Goal: Transaction & Acquisition: Purchase product/service

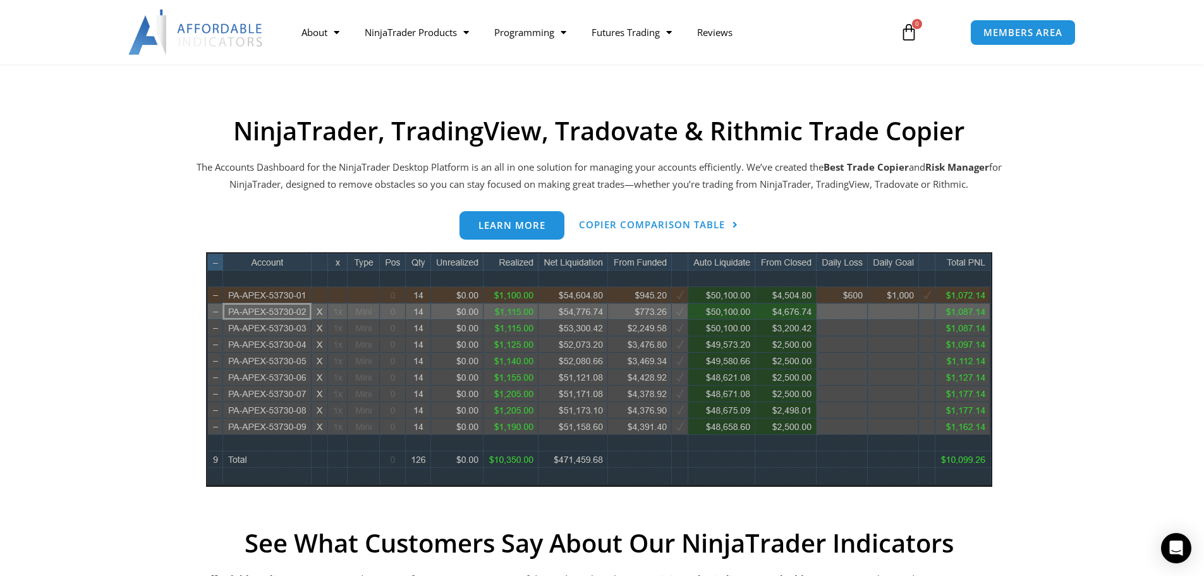
scroll to position [569, 0]
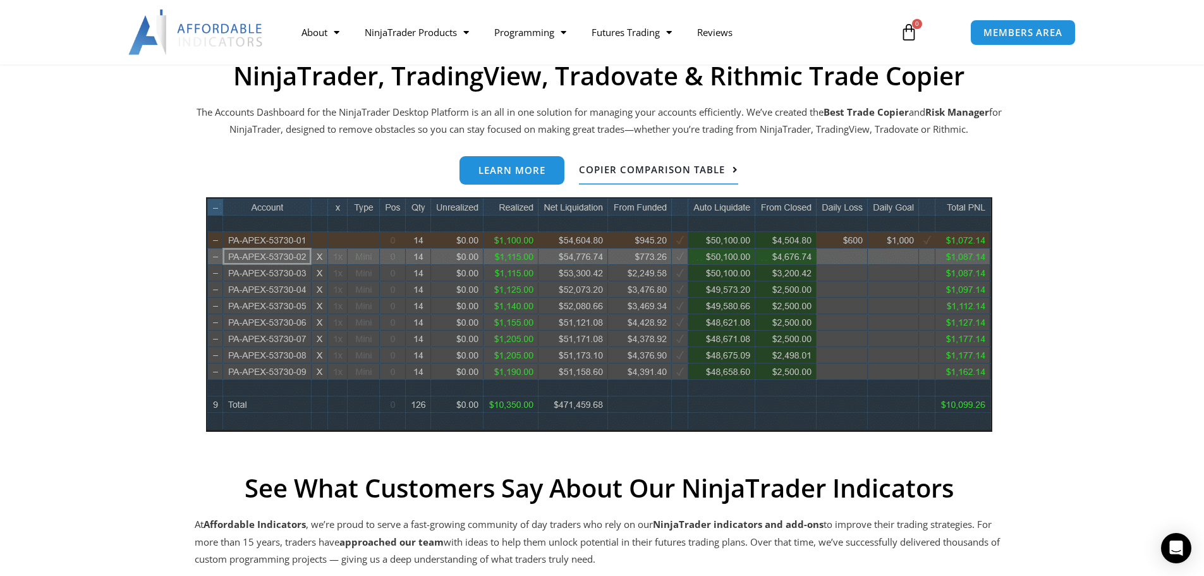
click at [628, 171] on span "Copier Comparison Table" at bounding box center [652, 169] width 146 height 9
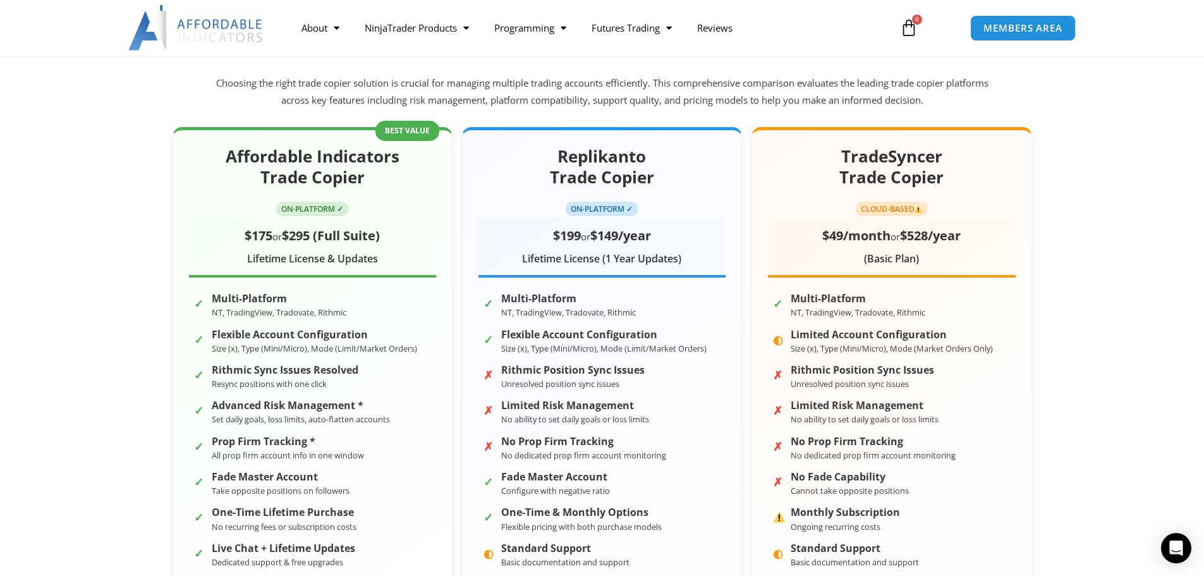
scroll to position [190, 0]
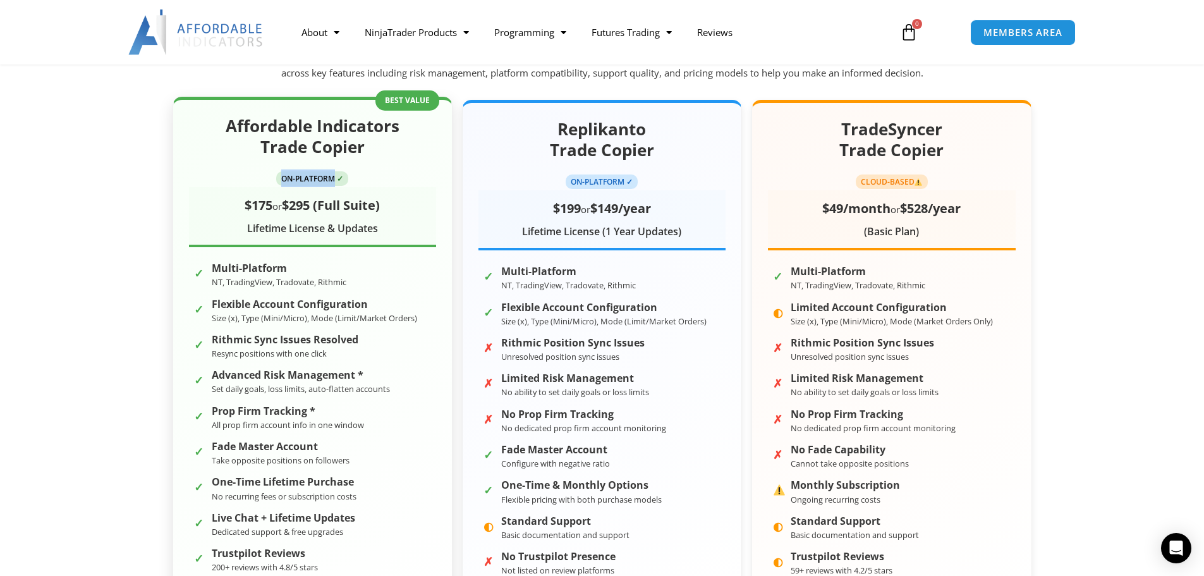
drag, startPoint x: 283, startPoint y: 178, endPoint x: 335, endPoint y: 178, distance: 52.5
click at [336, 178] on span "ON-PLATFORM ✓" at bounding box center [312, 178] width 72 height 15
drag, startPoint x: 268, startPoint y: 209, endPoint x: 381, endPoint y: 211, distance: 113.2
click at [380, 210] on div "$175 or $295 (Full Suite)" at bounding box center [312, 204] width 247 height 23
drag, startPoint x: 250, startPoint y: 229, endPoint x: 364, endPoint y: 235, distance: 113.9
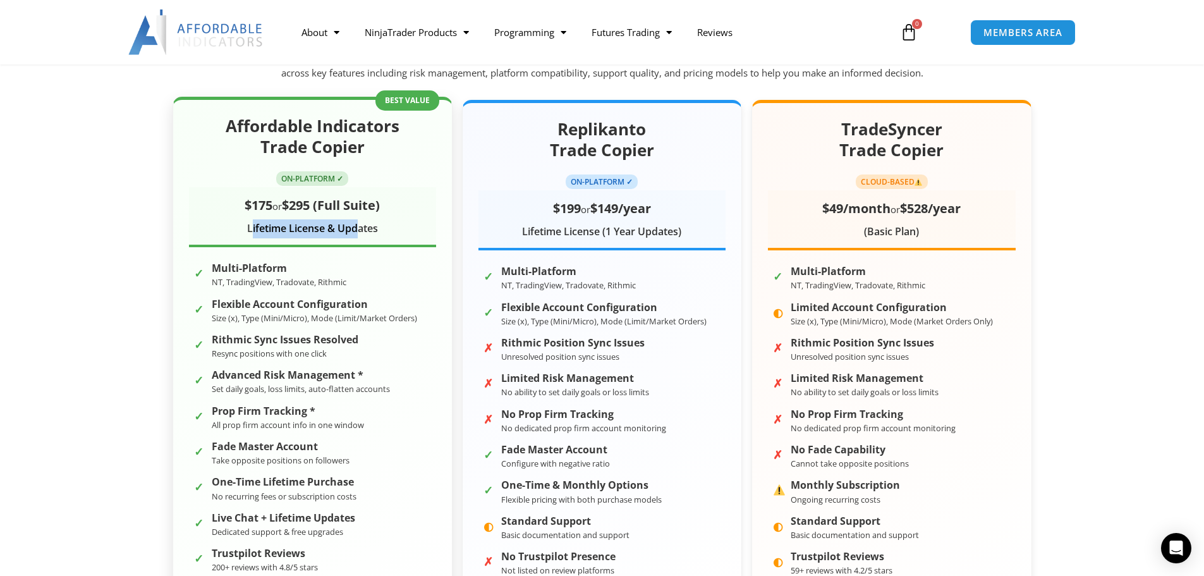
click at [364, 235] on div "Lifetime License & Updates" at bounding box center [312, 228] width 247 height 19
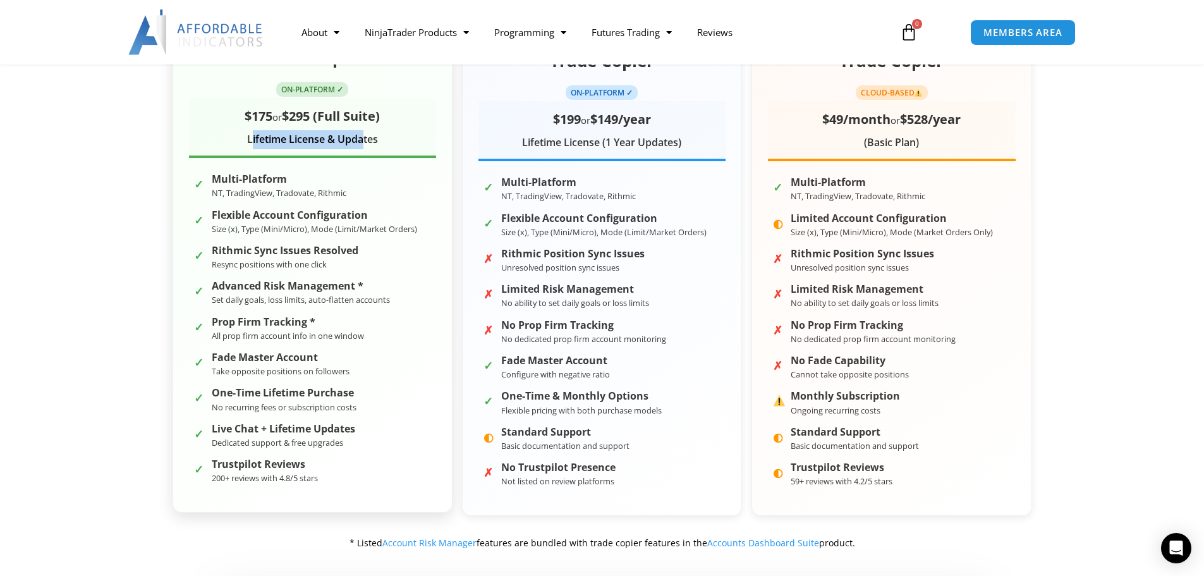
scroll to position [253, 0]
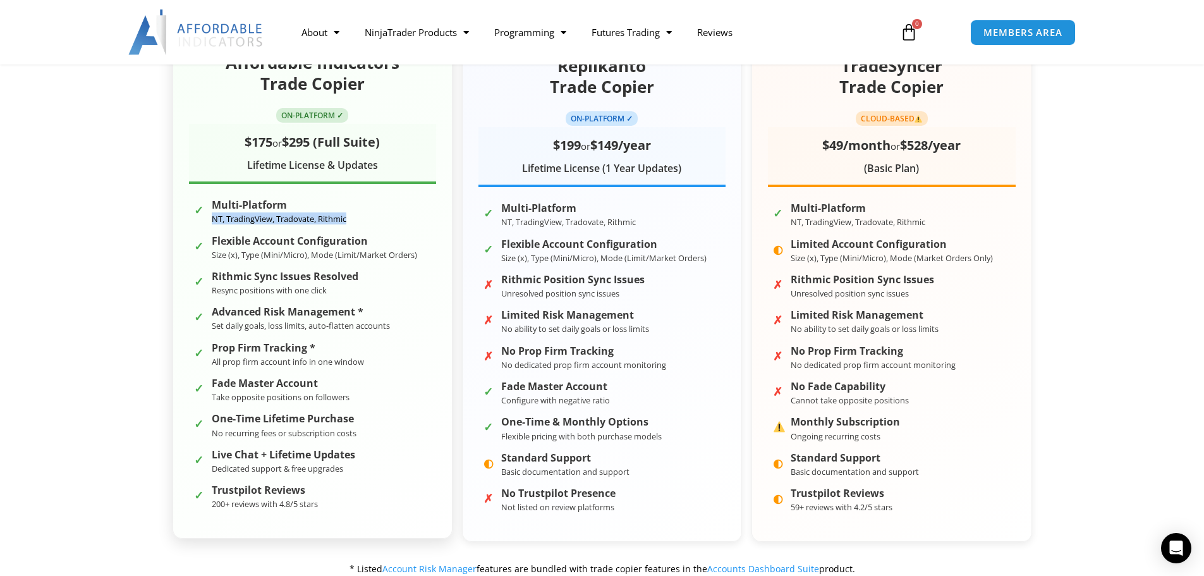
drag, startPoint x: 211, startPoint y: 220, endPoint x: 351, endPoint y: 224, distance: 139.7
click at [351, 224] on li "✓ Multi-Platform NT, TradingView, Tradovate, Rithmic" at bounding box center [312, 212] width 247 height 30
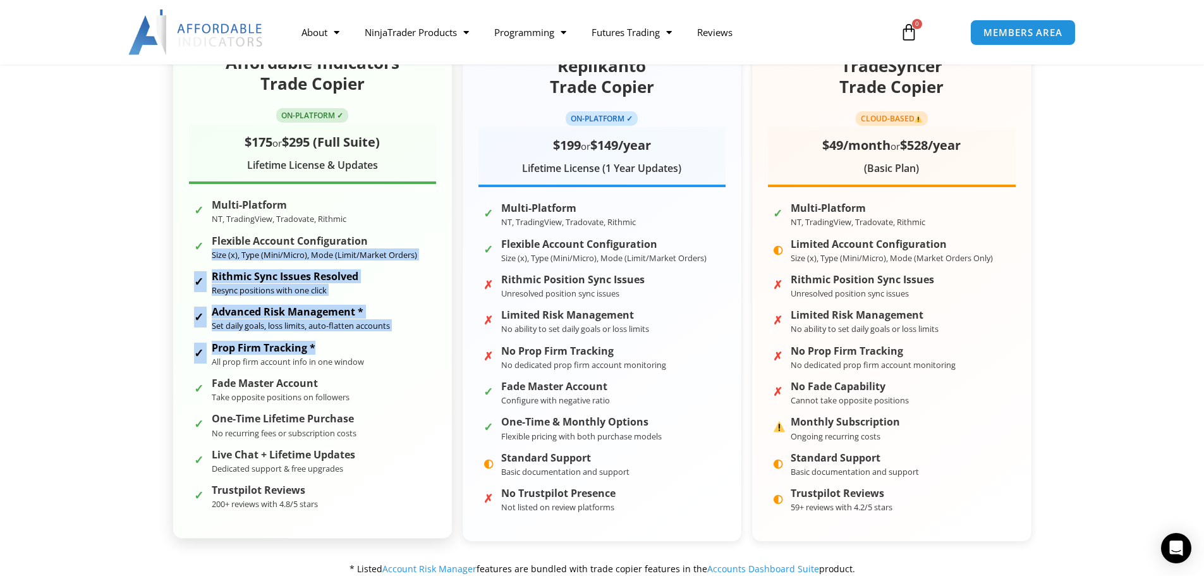
drag, startPoint x: 212, startPoint y: 257, endPoint x: 371, endPoint y: 345, distance: 181.9
click at [371, 345] on ul "✓ Multi-Platform NT, TradingView, Tradovate, Rithmic ✓ Flexible Account Configu…" at bounding box center [312, 354] width 247 height 315
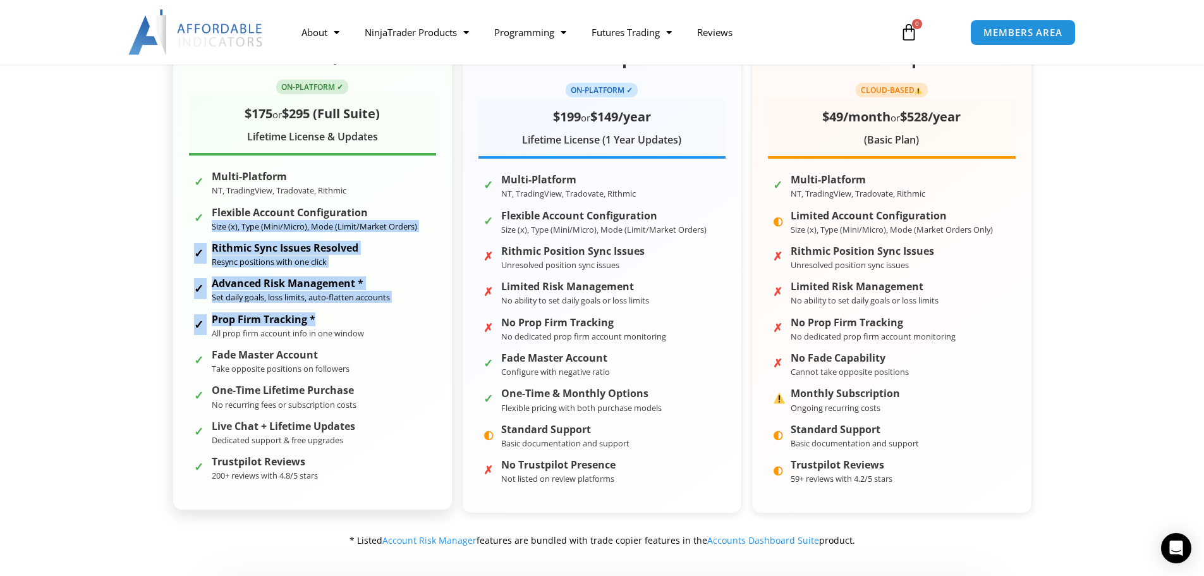
scroll to position [316, 0]
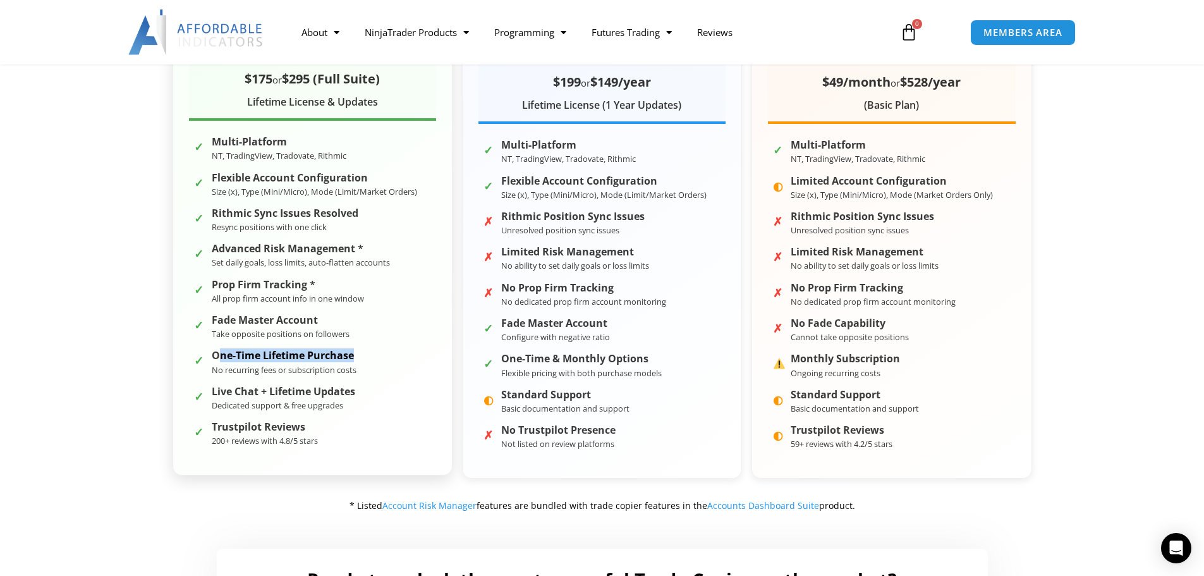
drag, startPoint x: 217, startPoint y: 355, endPoint x: 353, endPoint y: 355, distance: 135.9
click at [353, 355] on strong "One-Time Lifetime Purchase" at bounding box center [284, 356] width 145 height 12
drag, startPoint x: 214, startPoint y: 403, endPoint x: 335, endPoint y: 408, distance: 121.5
click at [335, 408] on small "Dedicated support & free upgrades" at bounding box center [277, 404] width 131 height 11
drag, startPoint x: 227, startPoint y: 426, endPoint x: 323, endPoint y: 436, distance: 96.6
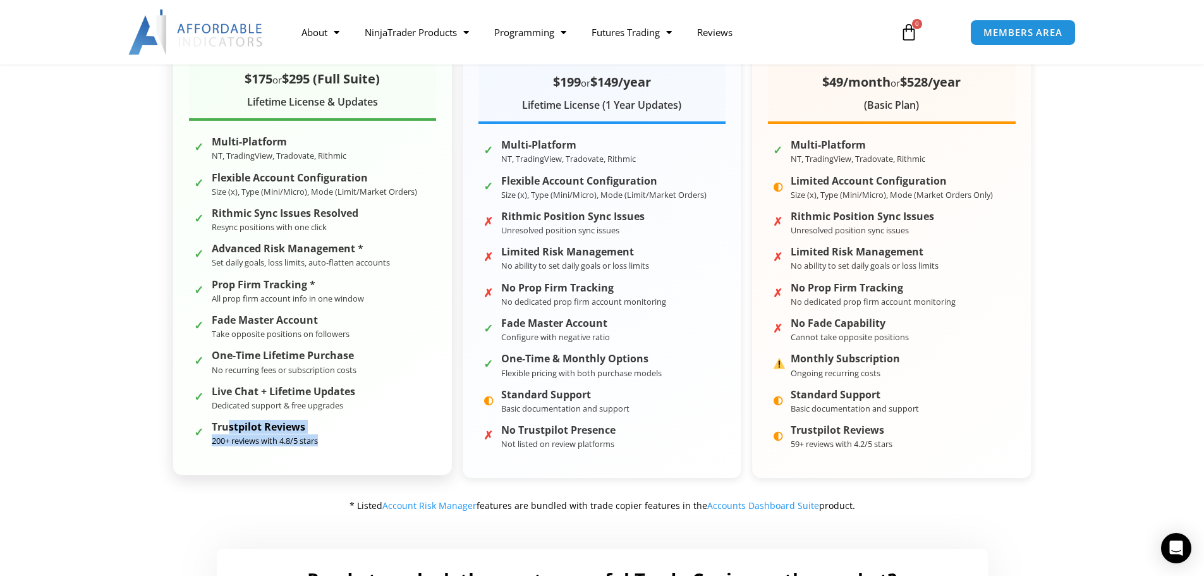
click at [322, 436] on li "✓ Trustpilot Reviews 200+ reviews with 4.8/5 stars" at bounding box center [312, 433] width 247 height 30
click at [358, 420] on li "✓ Trustpilot Reviews 200+ reviews with 4.8/5 stars" at bounding box center [312, 433] width 247 height 30
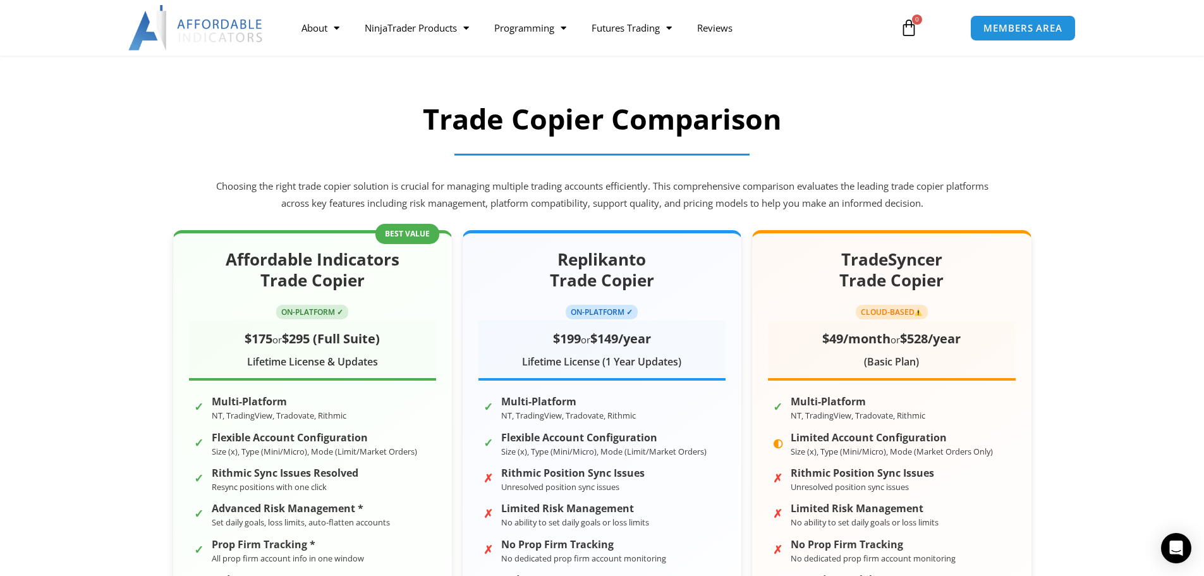
scroll to position [0, 0]
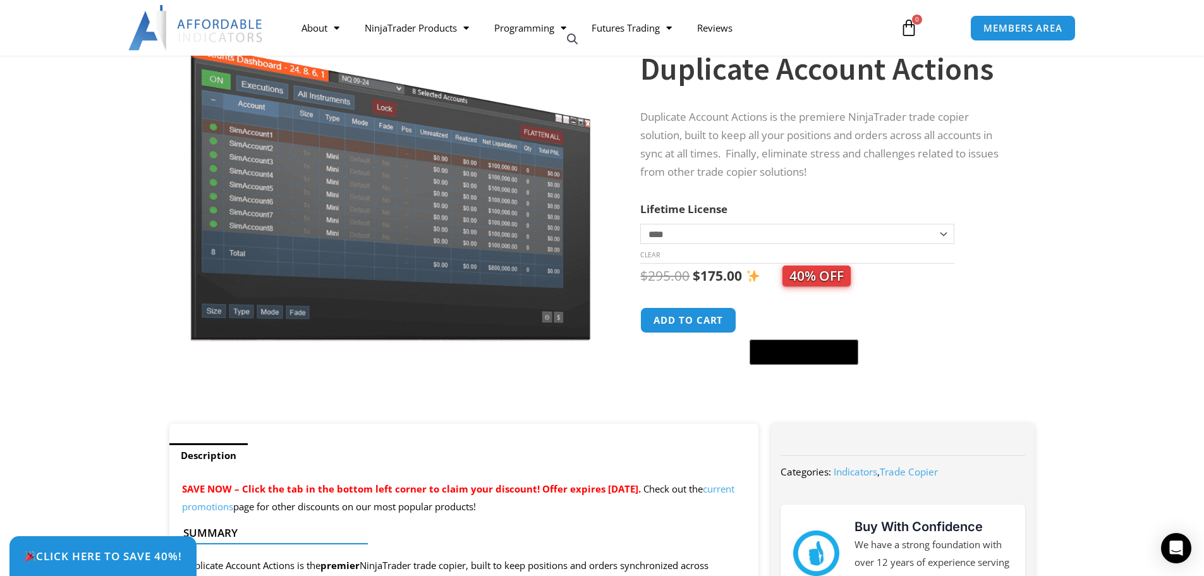
scroll to position [126, 0]
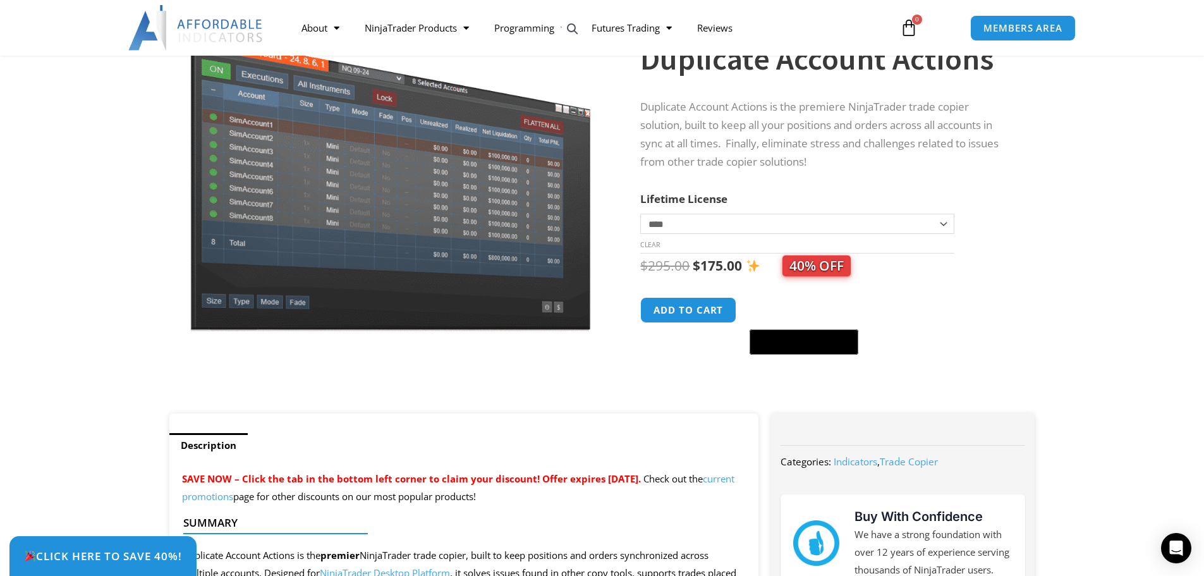
click at [946, 226] on select "**********" at bounding box center [797, 224] width 314 height 20
click at [640, 214] on select "**********" at bounding box center [797, 224] width 314 height 20
click at [933, 227] on select "**********" at bounding box center [797, 224] width 314 height 20
select select "*"
click at [640, 214] on select "**********" at bounding box center [797, 224] width 314 height 20
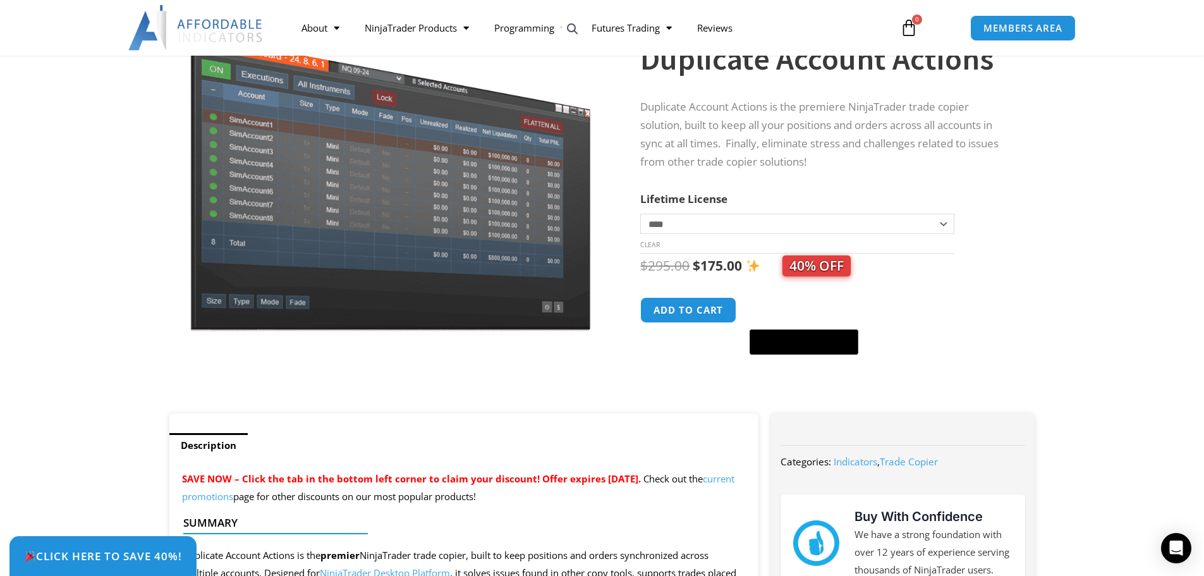
click at [1042, 283] on section "**********" at bounding box center [602, 206] width 1204 height 415
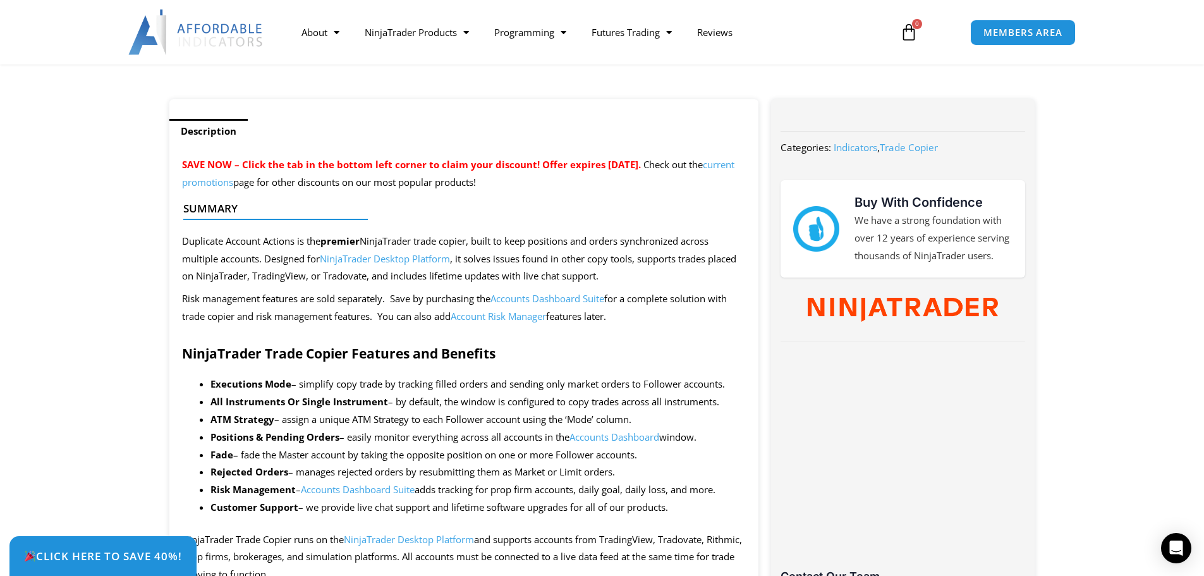
scroll to position [506, 0]
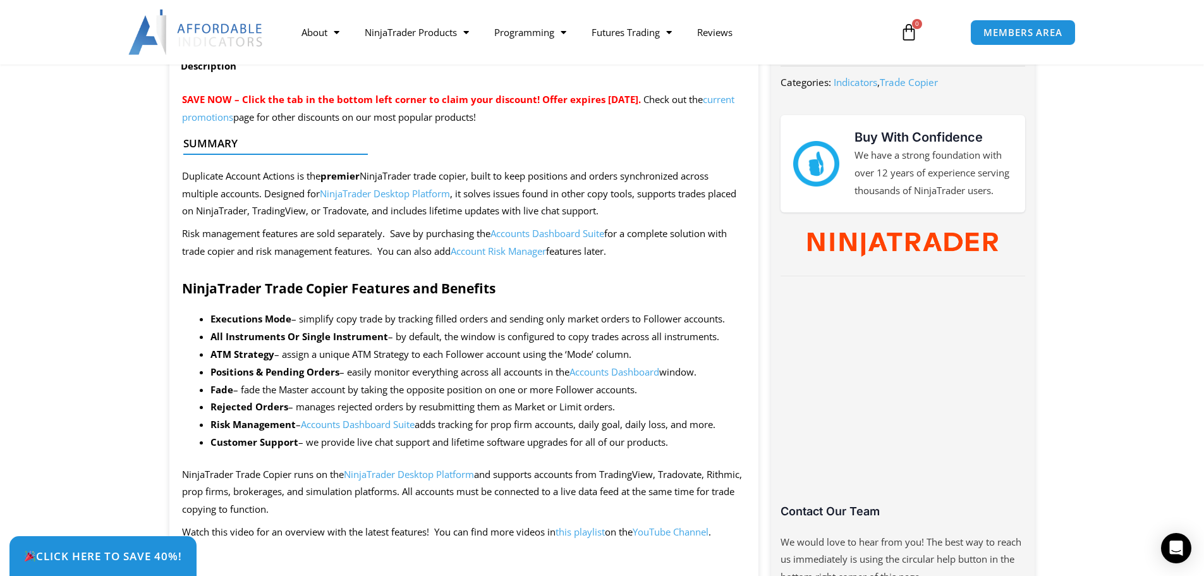
click at [384, 423] on link "Accounts Dashboard Suite" at bounding box center [358, 424] width 114 height 13
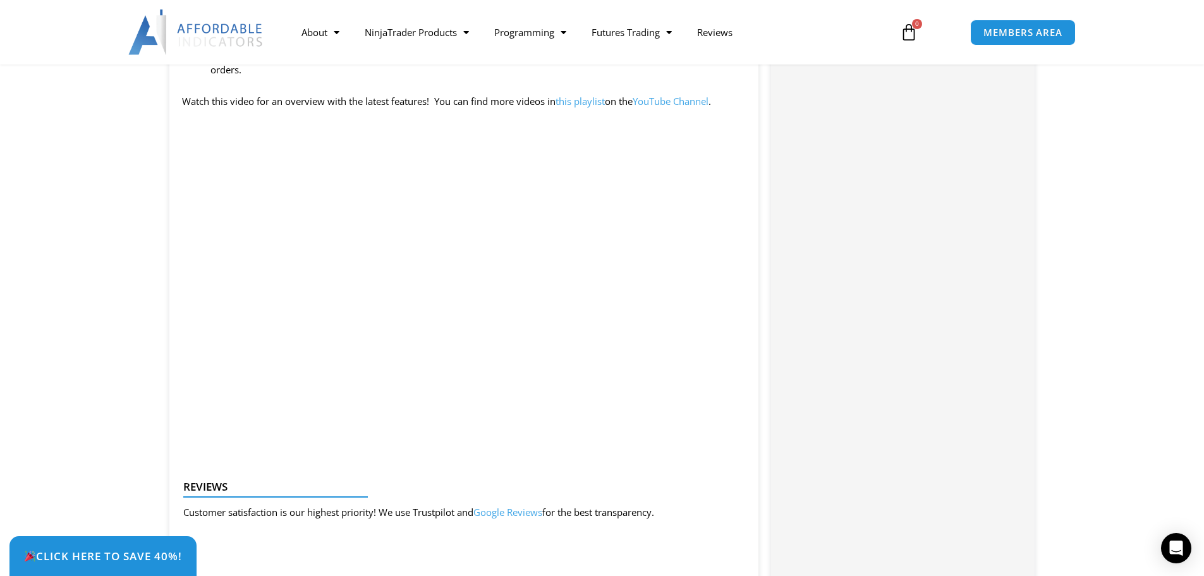
scroll to position [1327, 0]
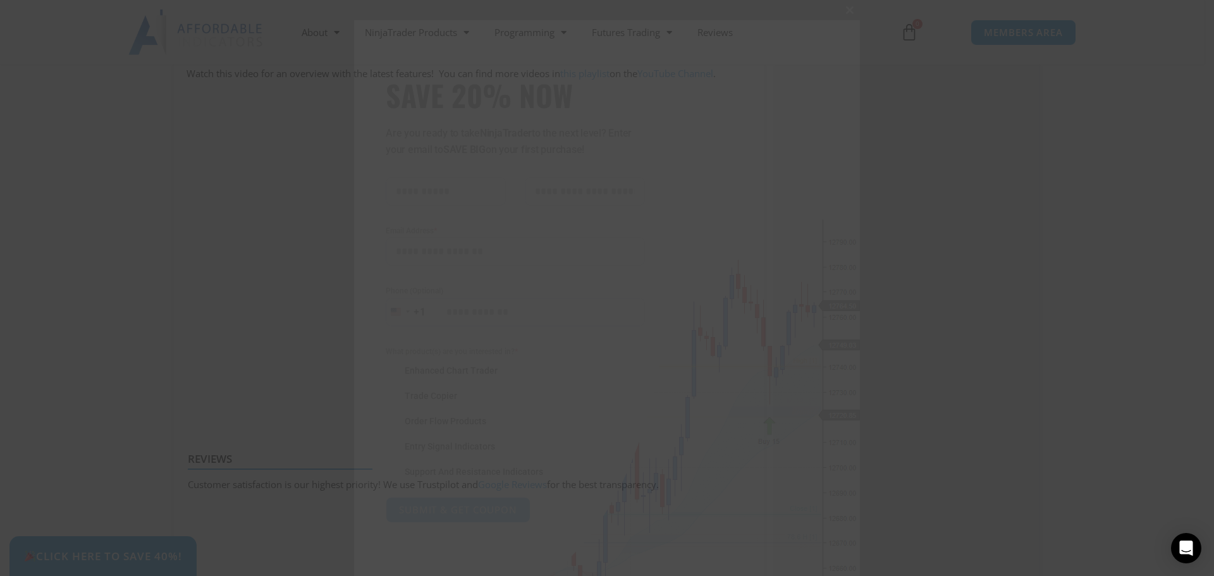
click at [843, 14] on button "Close this module" at bounding box center [849, 10] width 20 height 20
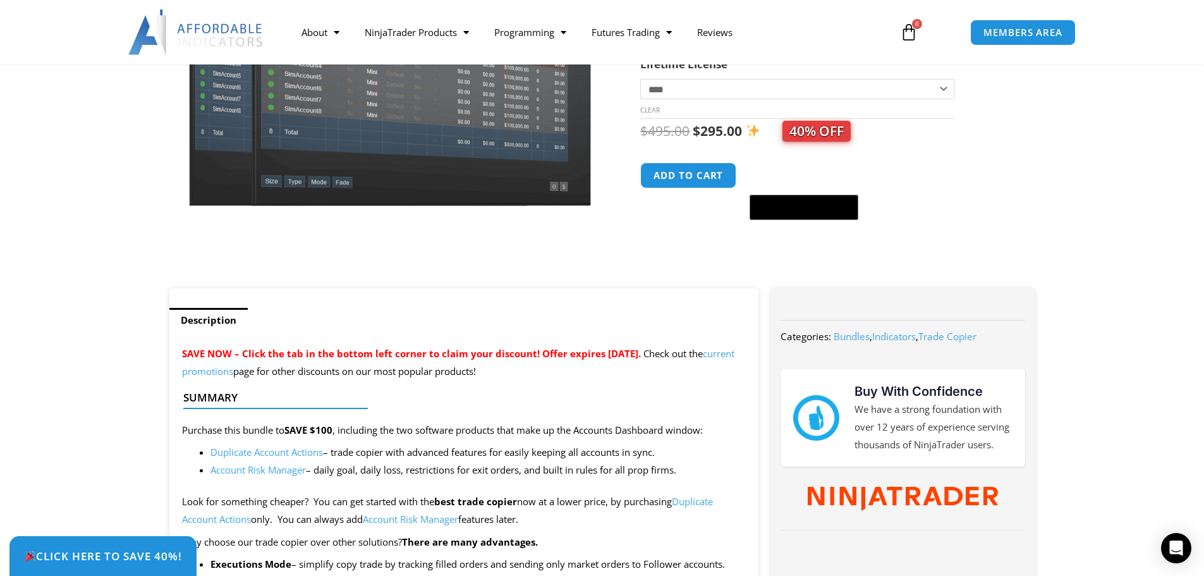
scroll to position [0, 0]
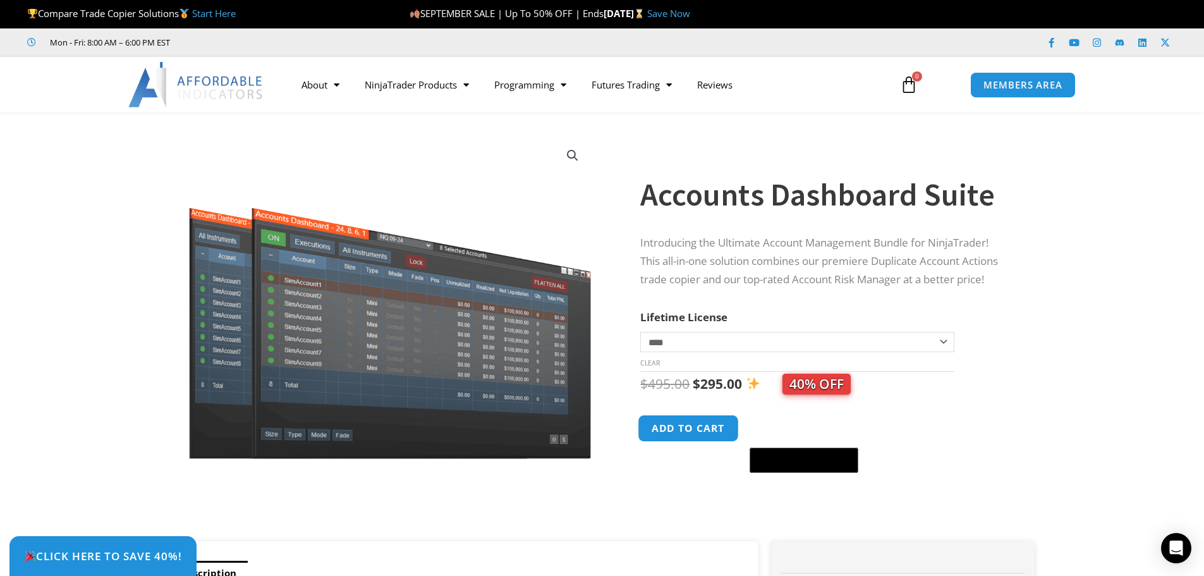
click at [708, 429] on button "Add to cart" at bounding box center [688, 428] width 101 height 27
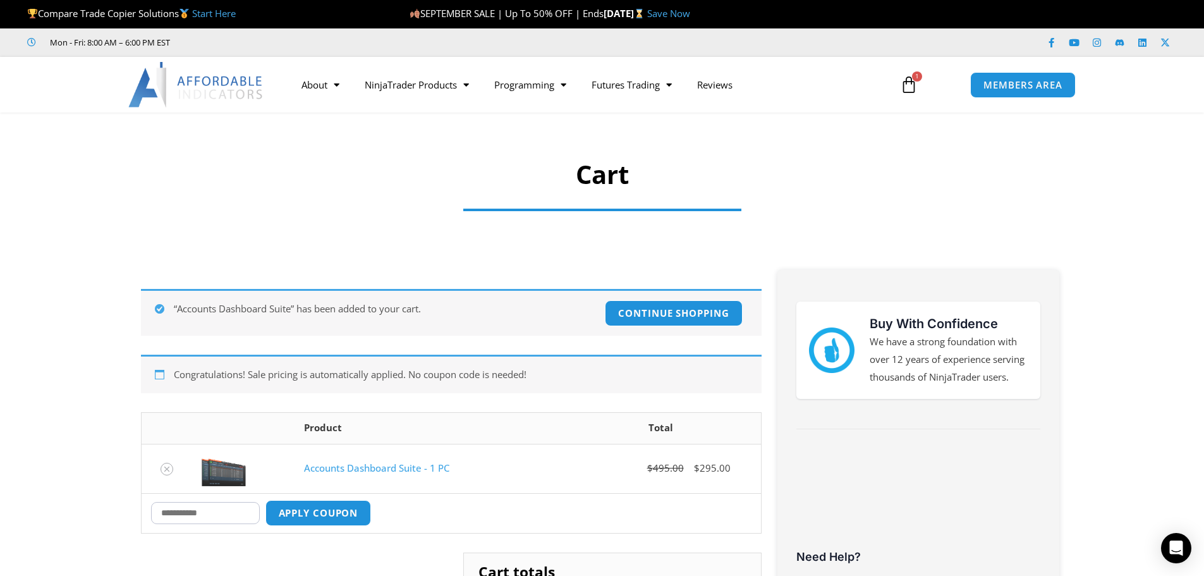
click at [204, 516] on input "Coupon:" at bounding box center [205, 513] width 109 height 22
type input "****"
click at [305, 512] on button "Apply coupon" at bounding box center [317, 512] width 111 height 27
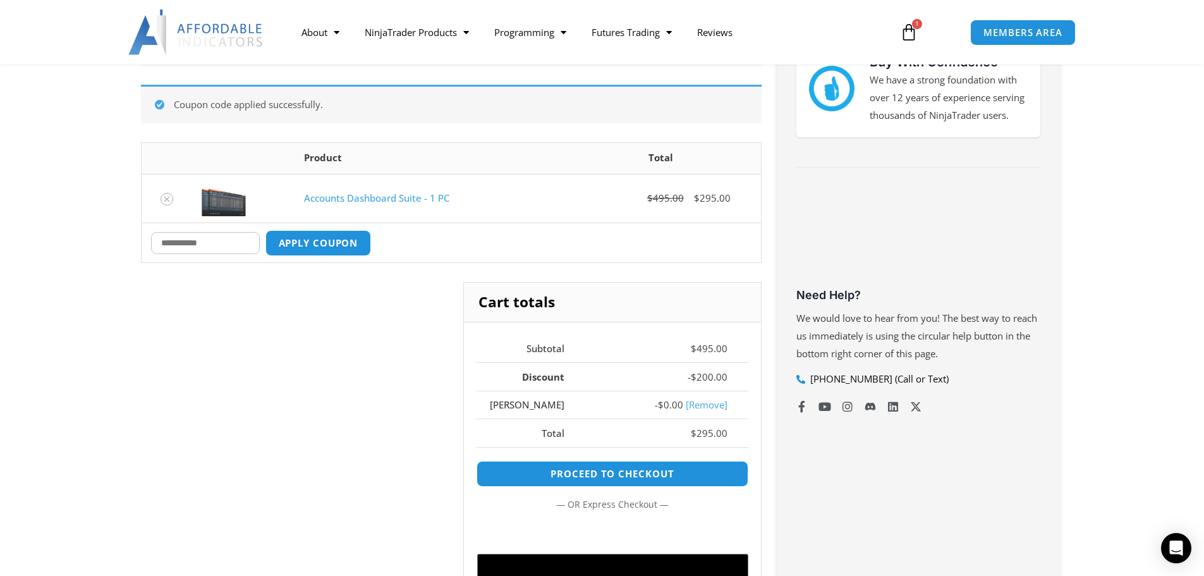
scroll to position [283, 0]
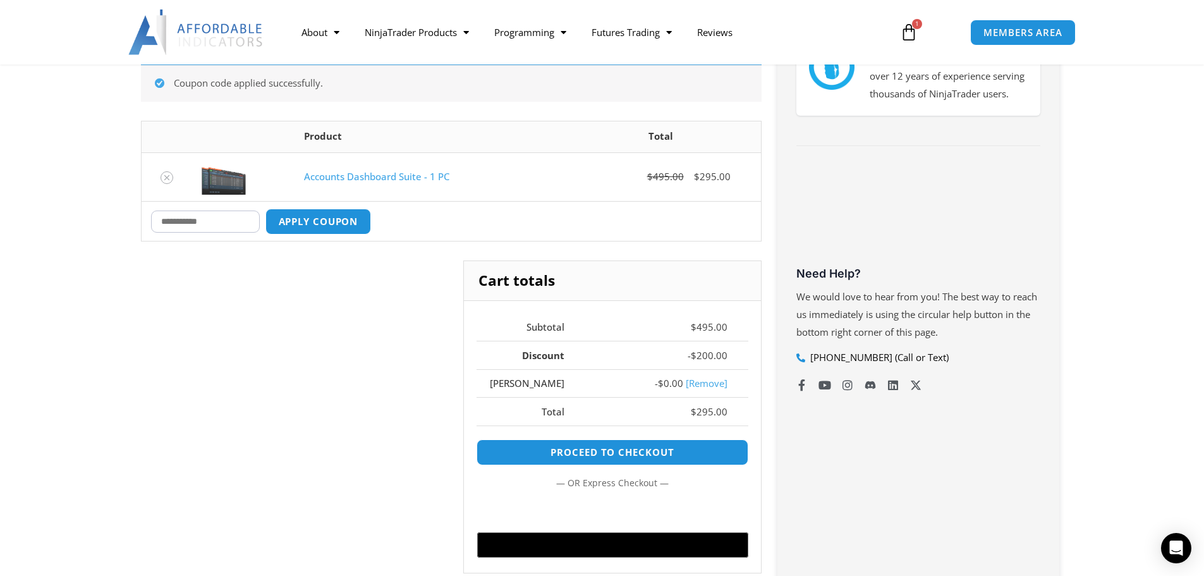
click at [691, 384] on link "[Remove]" at bounding box center [707, 383] width 42 height 13
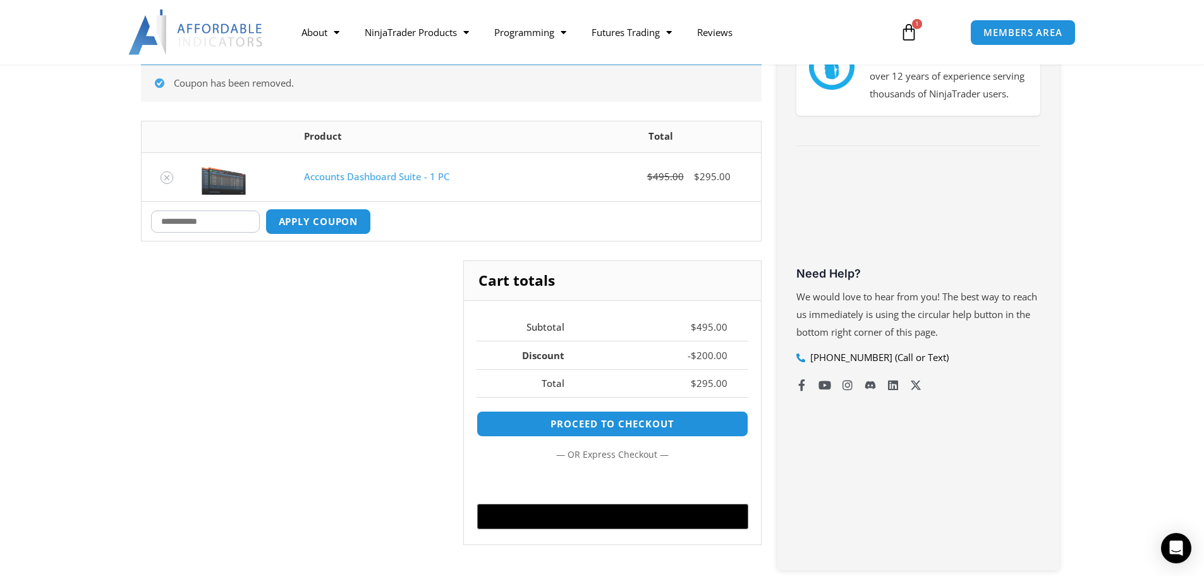
click at [201, 221] on input "Coupon:" at bounding box center [205, 221] width 109 height 22
type input "*******"
click at [299, 228] on button "Apply coupon" at bounding box center [317, 221] width 111 height 27
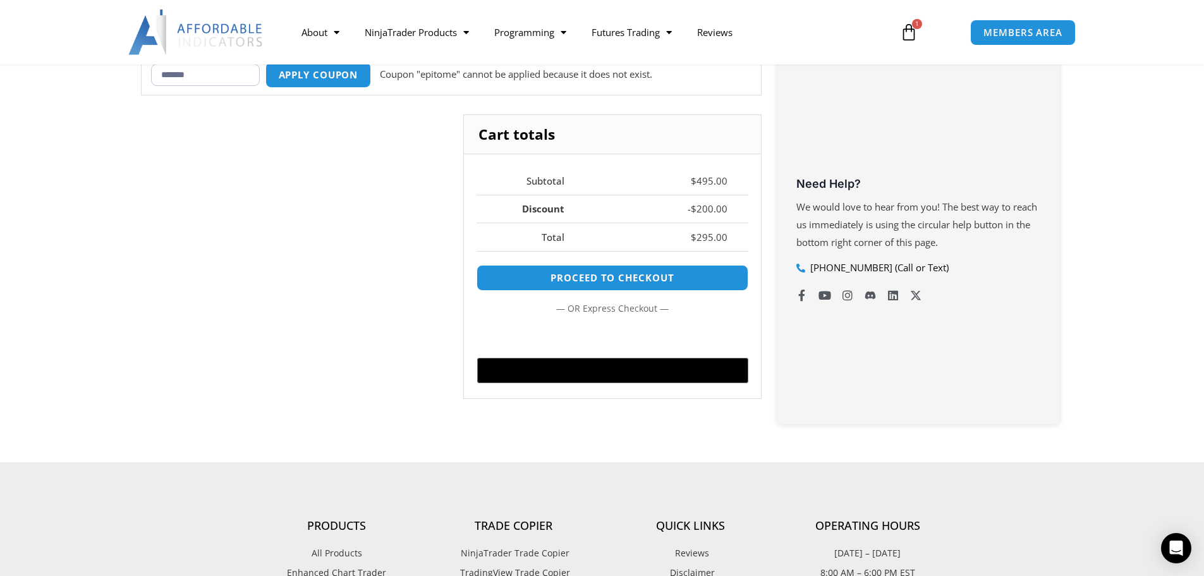
scroll to position [375, 0]
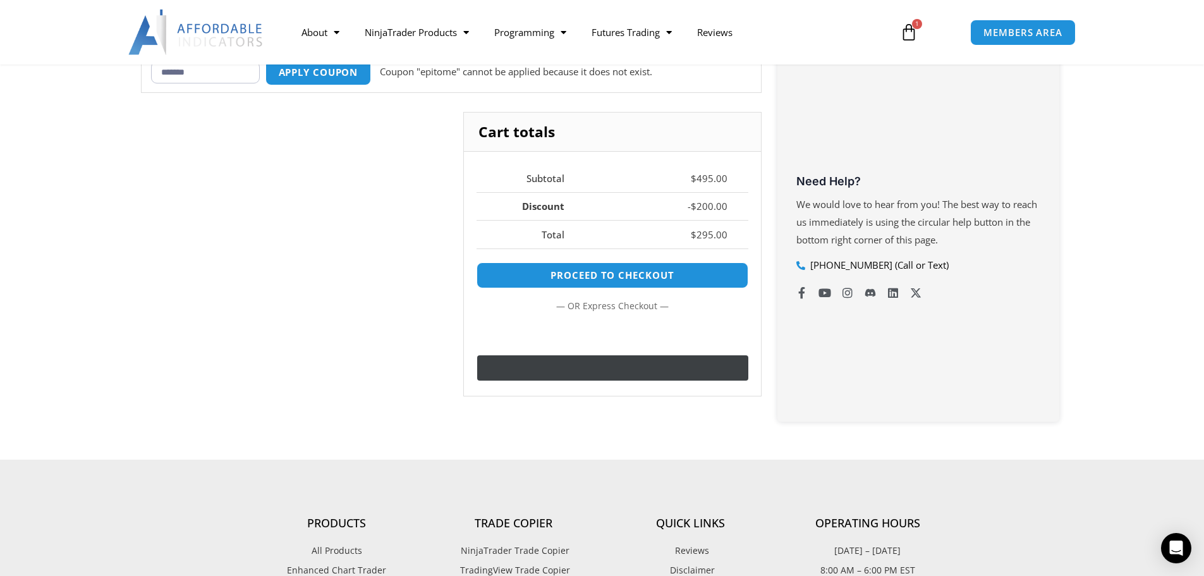
click at [666, 367] on div "@import url(//[DOMAIN_NAME][URL]) ••••••" at bounding box center [673, 369] width 163 height 19
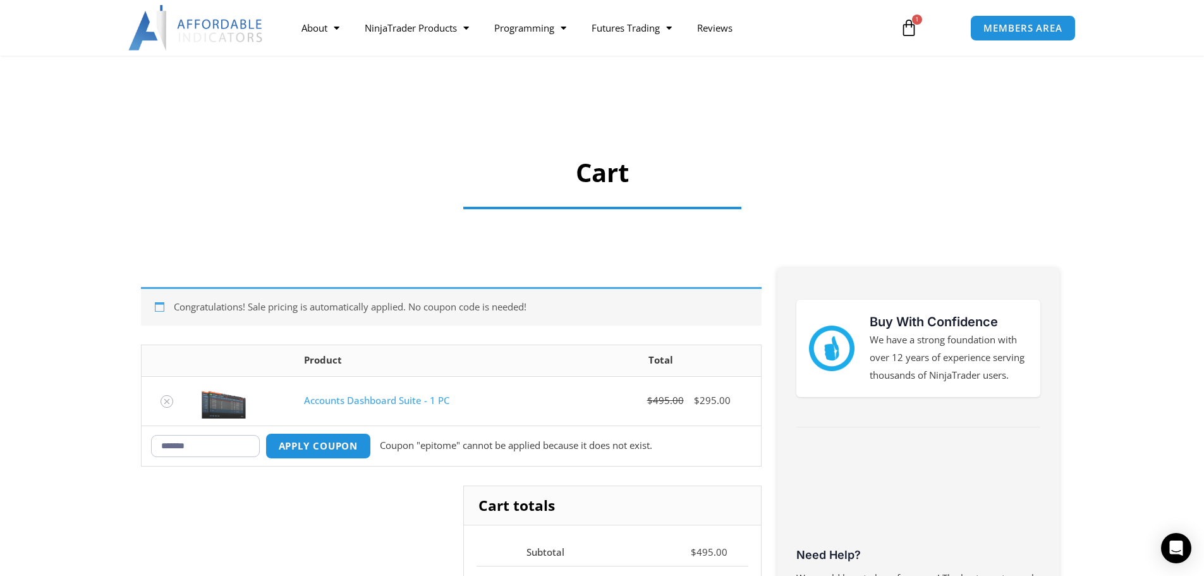
scroll to position [0, 0]
